Goal: Transaction & Acquisition: Purchase product/service

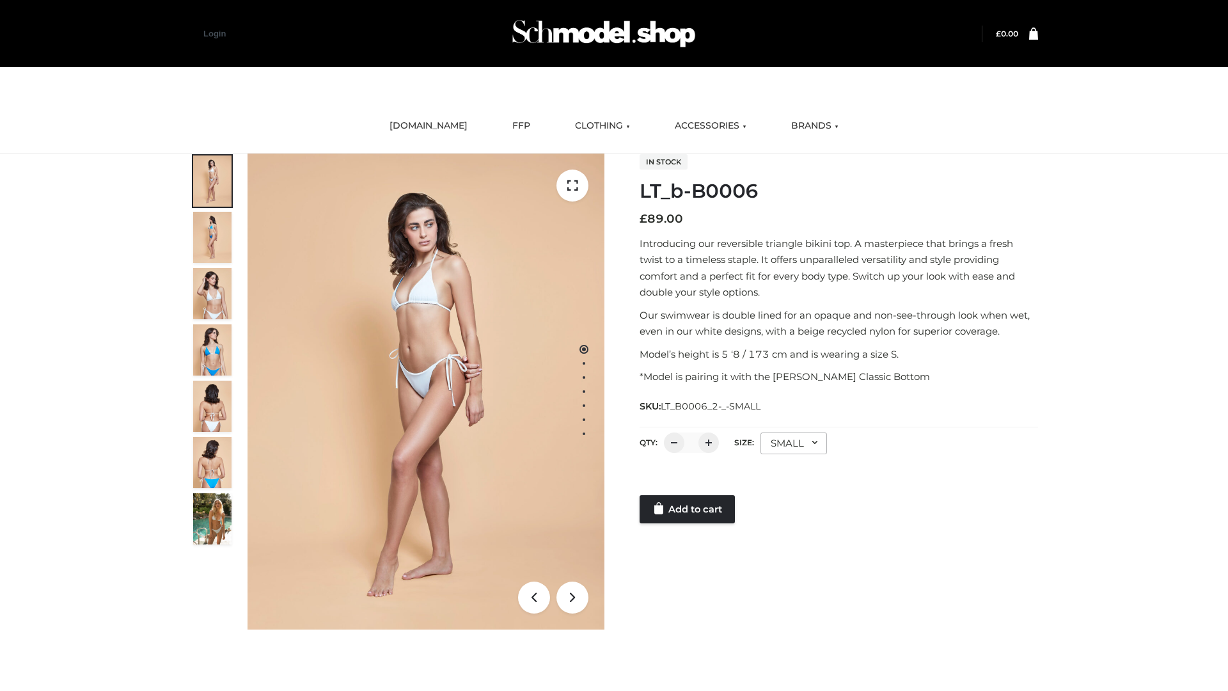
click at [688, 509] on link "Add to cart" at bounding box center [687, 509] width 95 height 28
